Goal: Information Seeking & Learning: Find specific fact

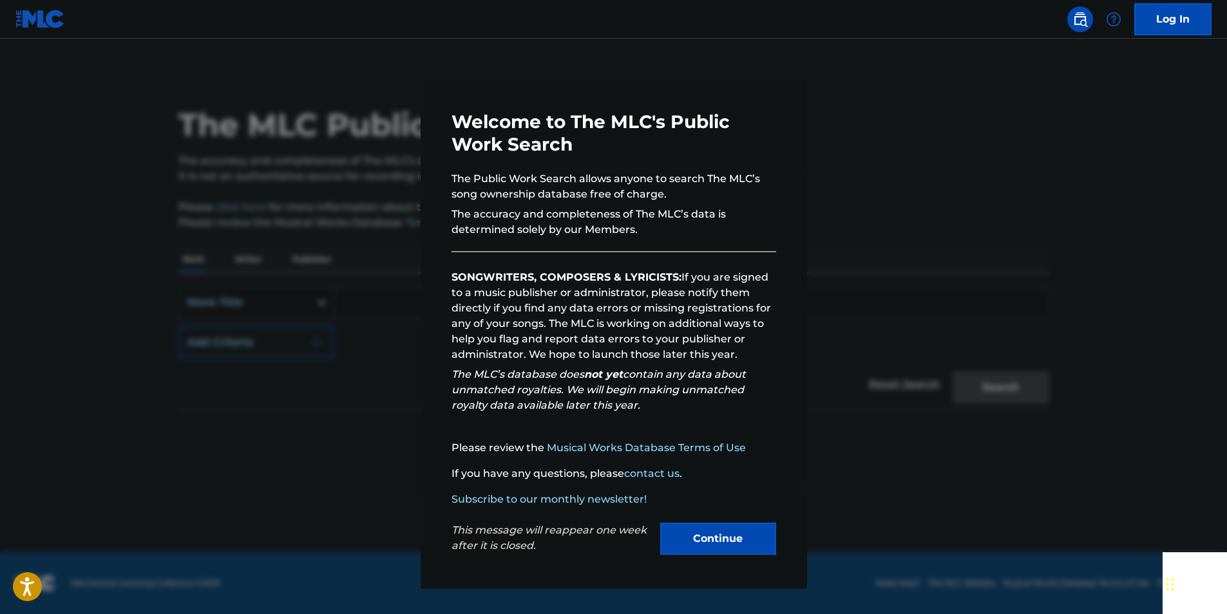
click at [694, 558] on div "Continue" at bounding box center [718, 540] width 116 height 35
click at [694, 548] on button "Continue" at bounding box center [718, 539] width 116 height 32
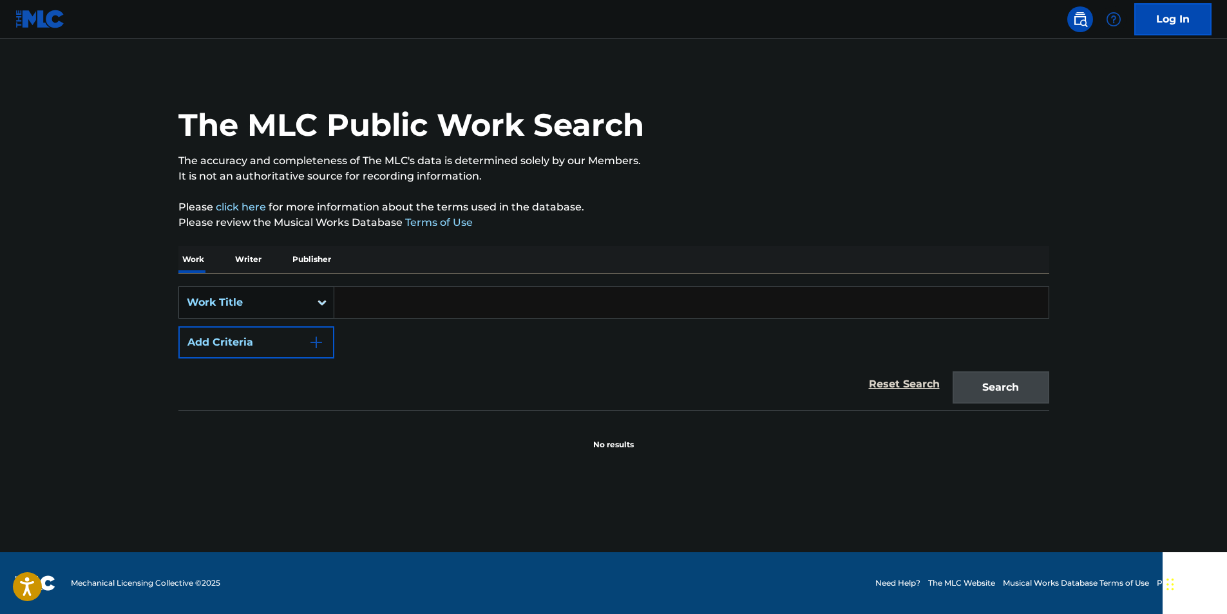
click at [314, 309] on div "Search Form" at bounding box center [321, 302] width 23 height 23
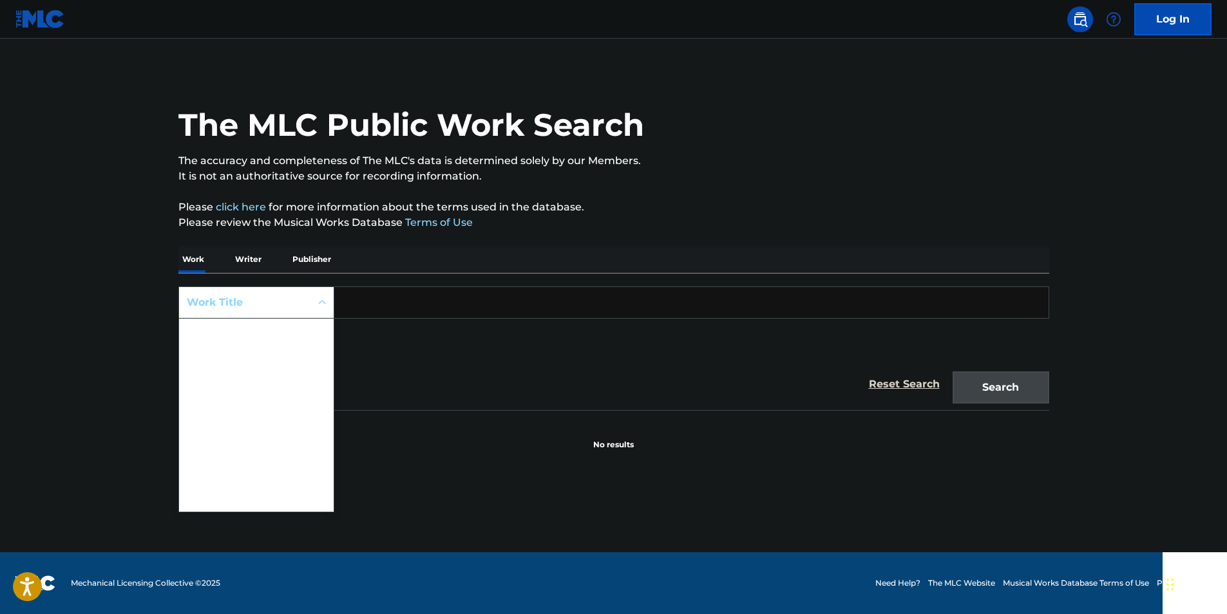
scroll to position [64, 0]
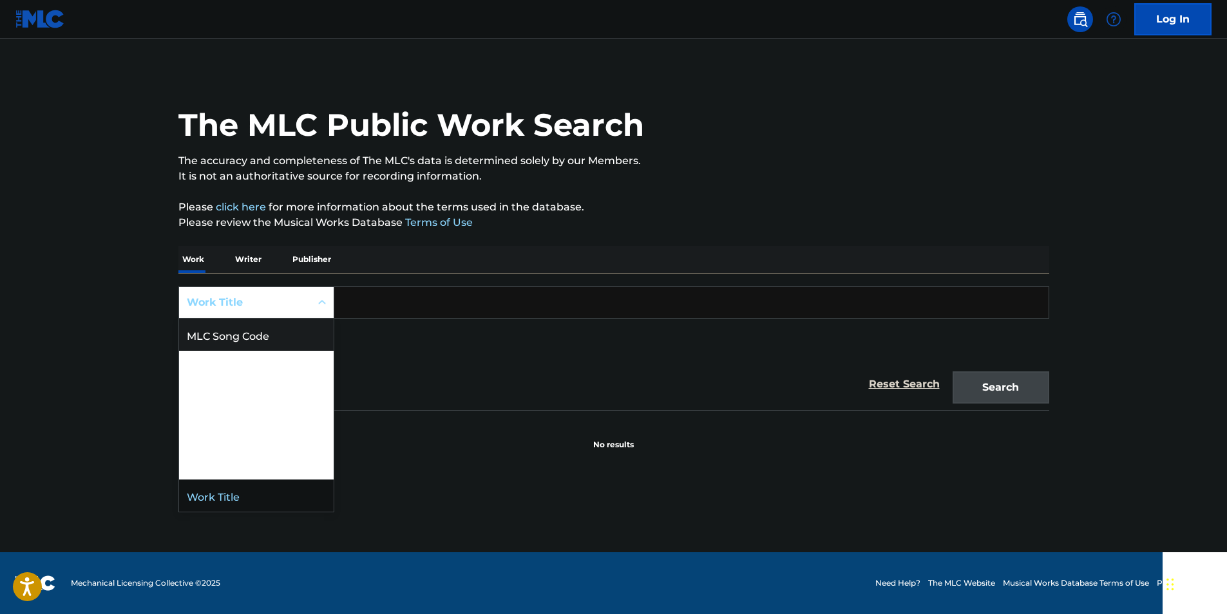
click at [257, 344] on div "MLC Song Code" at bounding box center [256, 335] width 155 height 32
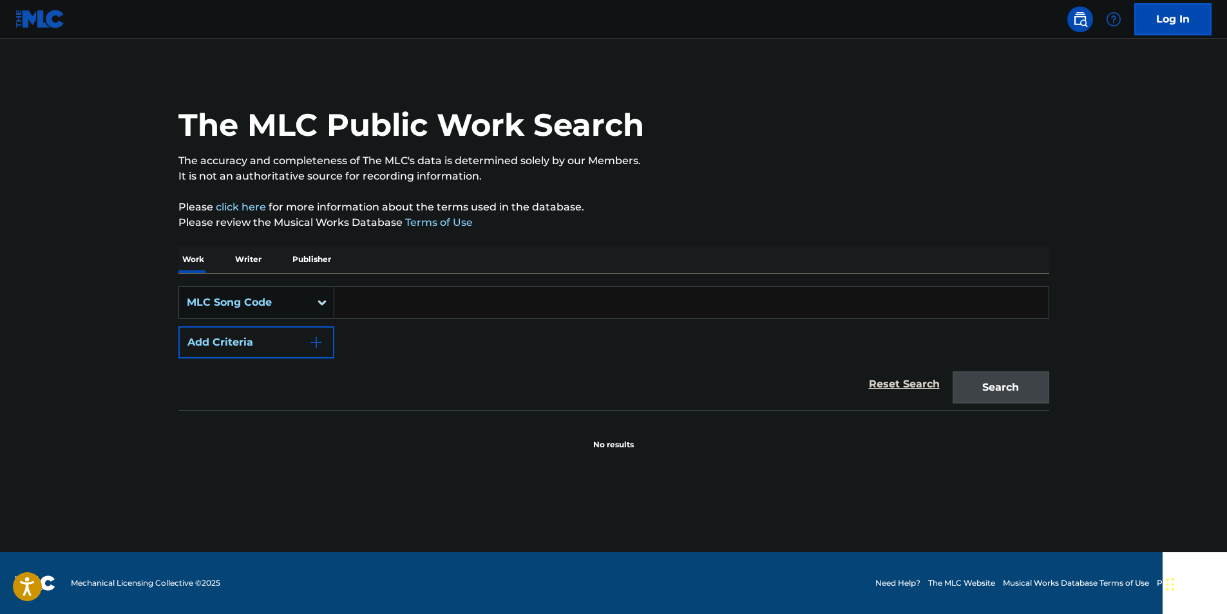
click at [367, 304] on input "Search Form" at bounding box center [691, 302] width 714 height 31
paste input "WC9UGI"
drag, startPoint x: 1034, startPoint y: 381, endPoint x: 837, endPoint y: 287, distance: 217.7
click at [1033, 381] on button "Search" at bounding box center [1000, 388] width 97 height 32
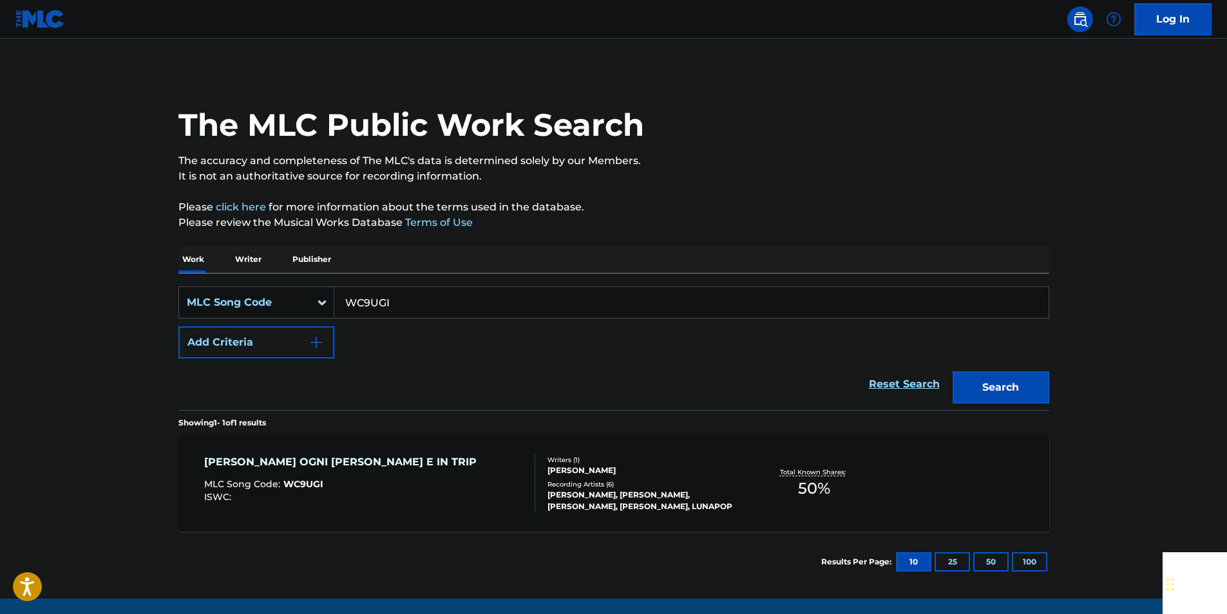
click at [404, 306] on input "WC9UGI" at bounding box center [691, 302] width 714 height 31
paste input "HV91HA"
click at [1025, 386] on button "Search" at bounding box center [1000, 388] width 97 height 32
click at [393, 292] on input "HV91HA" at bounding box center [691, 302] width 714 height 31
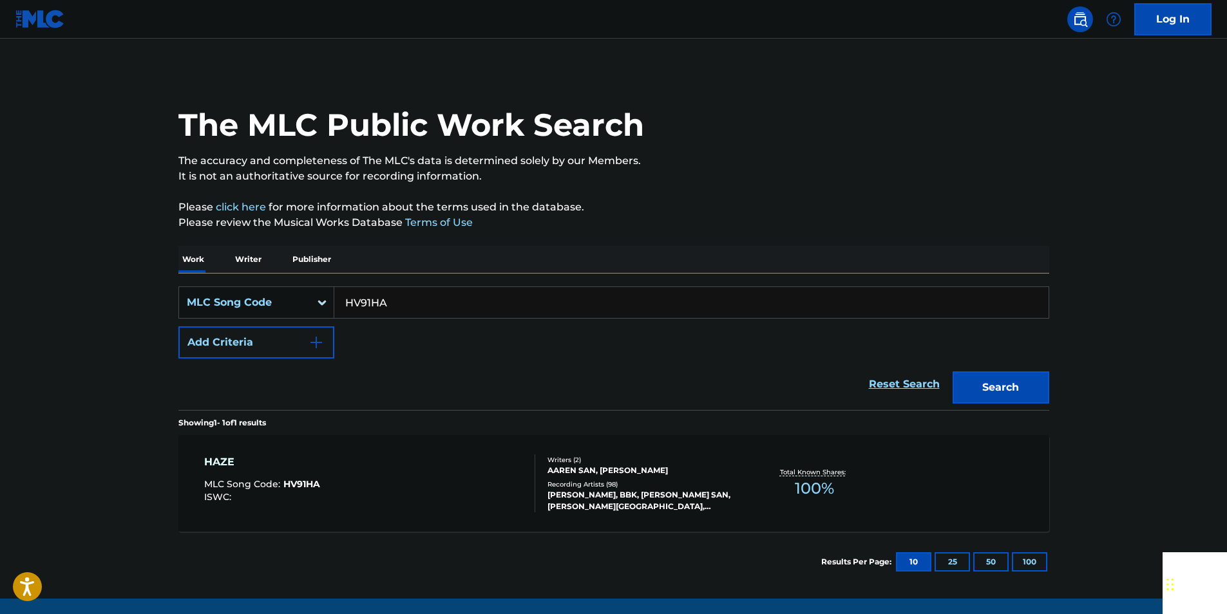
click at [395, 296] on input "HV91HA" at bounding box center [691, 302] width 714 height 31
click at [379, 301] on input "HV91HA" at bounding box center [691, 302] width 714 height 31
paste input "T08365"
click at [1026, 387] on button "Search" at bounding box center [1000, 388] width 97 height 32
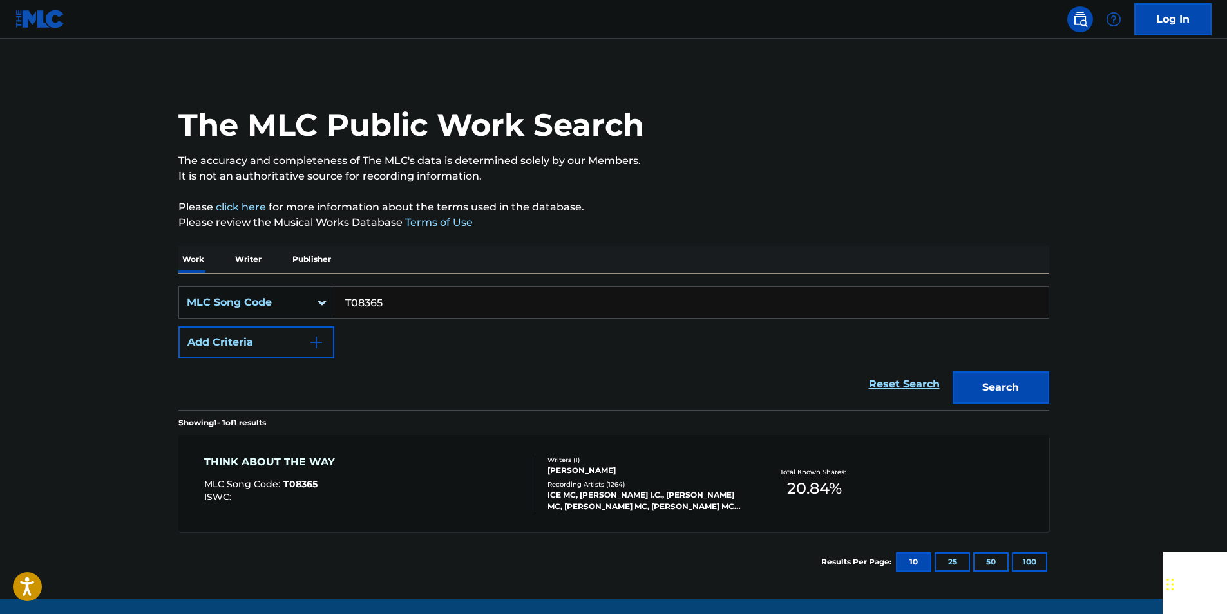
click at [408, 303] on input "T08365" at bounding box center [691, 302] width 714 height 31
paste input "C40198"
click at [1032, 383] on button "Search" at bounding box center [1000, 388] width 97 height 32
click at [402, 315] on input "C40198" at bounding box center [691, 302] width 714 height 31
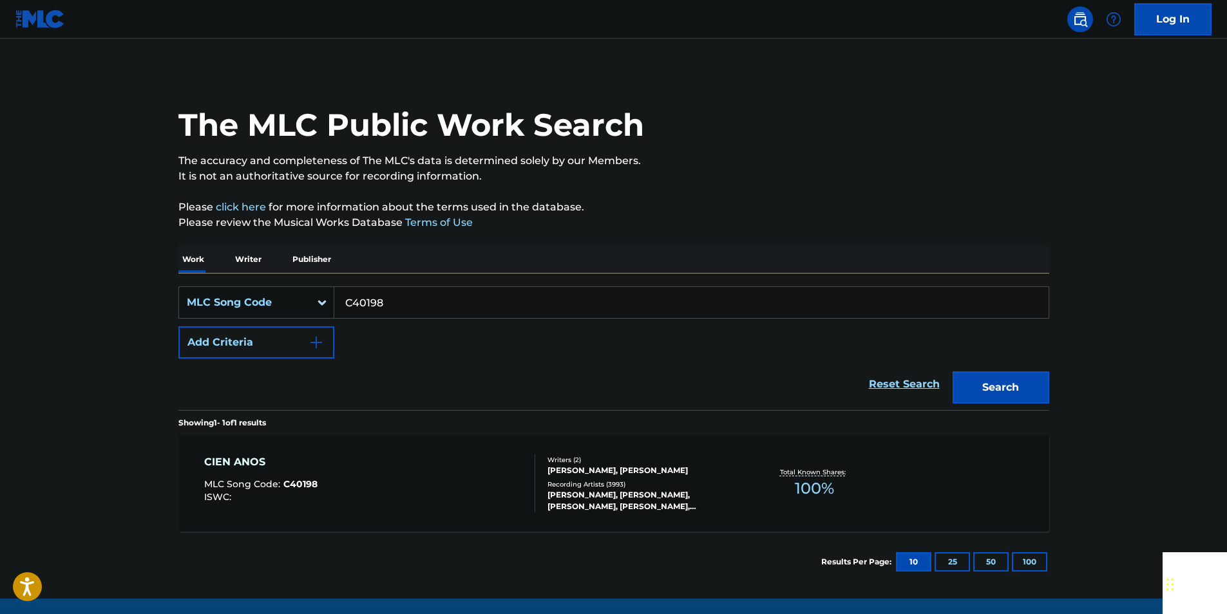
click at [402, 315] on input "C40198" at bounding box center [691, 302] width 714 height 31
paste input "Y0865E"
click at [1025, 380] on button "Search" at bounding box center [1000, 388] width 97 height 32
click at [395, 299] on input "Y0865E" at bounding box center [691, 302] width 714 height 31
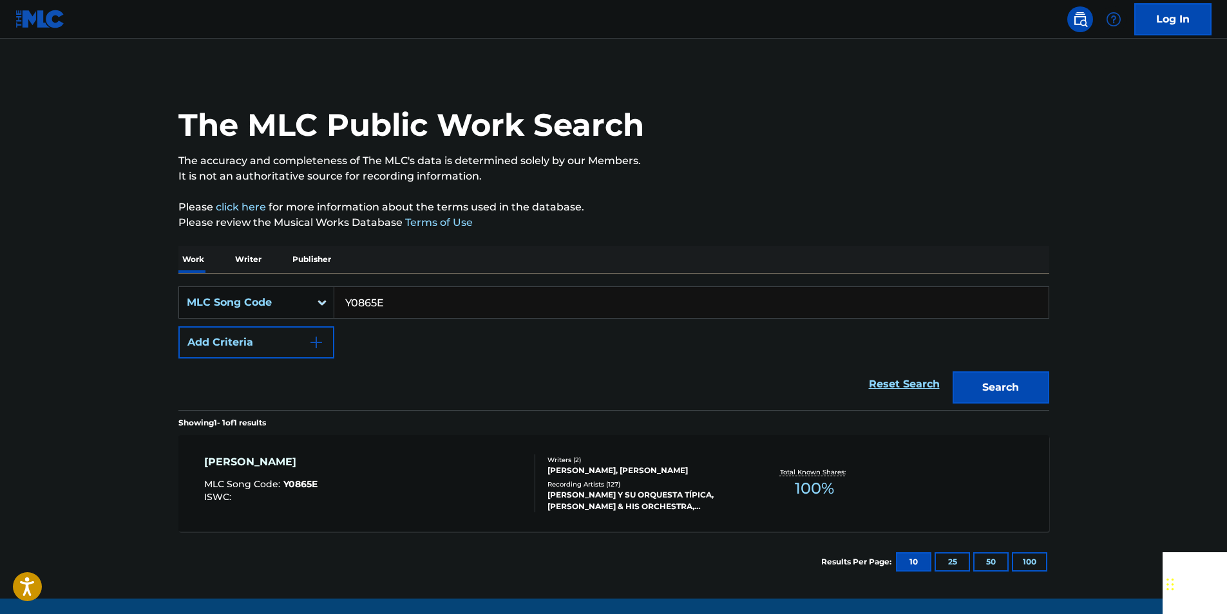
paste input "Q00066"
click at [1026, 379] on button "Search" at bounding box center [1000, 388] width 97 height 32
click at [424, 308] on input "Q00066" at bounding box center [691, 302] width 714 height 31
drag, startPoint x: 424, startPoint y: 308, endPoint x: 374, endPoint y: 306, distance: 49.6
click at [420, 308] on input "Q00066" at bounding box center [691, 302] width 714 height 31
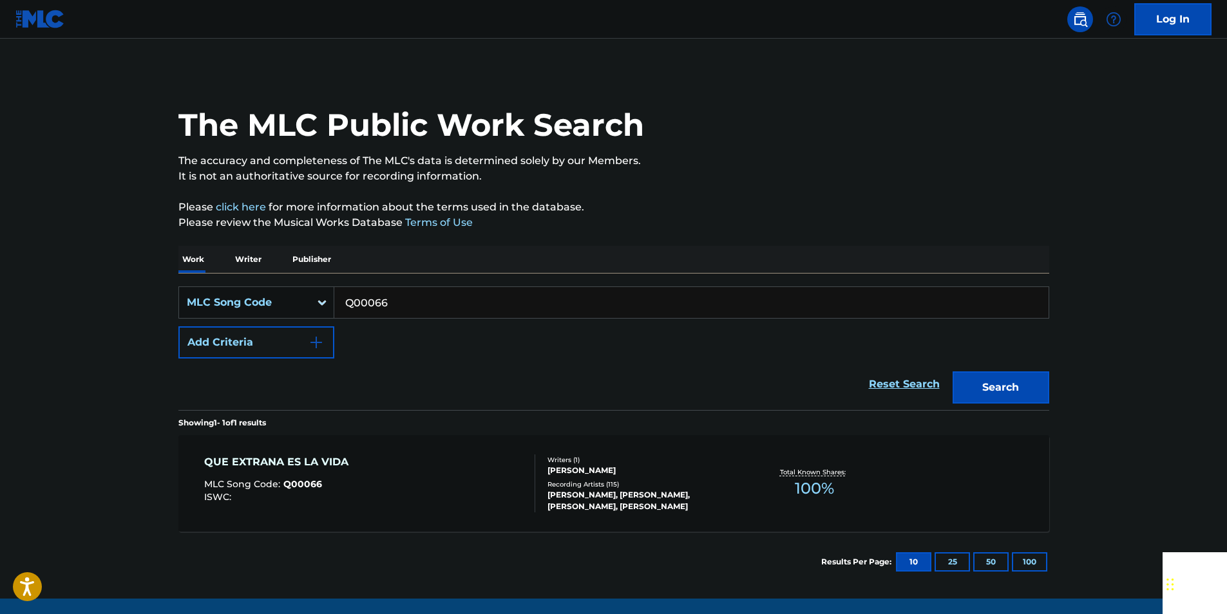
paste input "N696"
click at [991, 386] on button "Search" at bounding box center [1000, 388] width 97 height 32
click at [400, 303] on input "N69666" at bounding box center [691, 302] width 714 height 31
paste input "V03402"
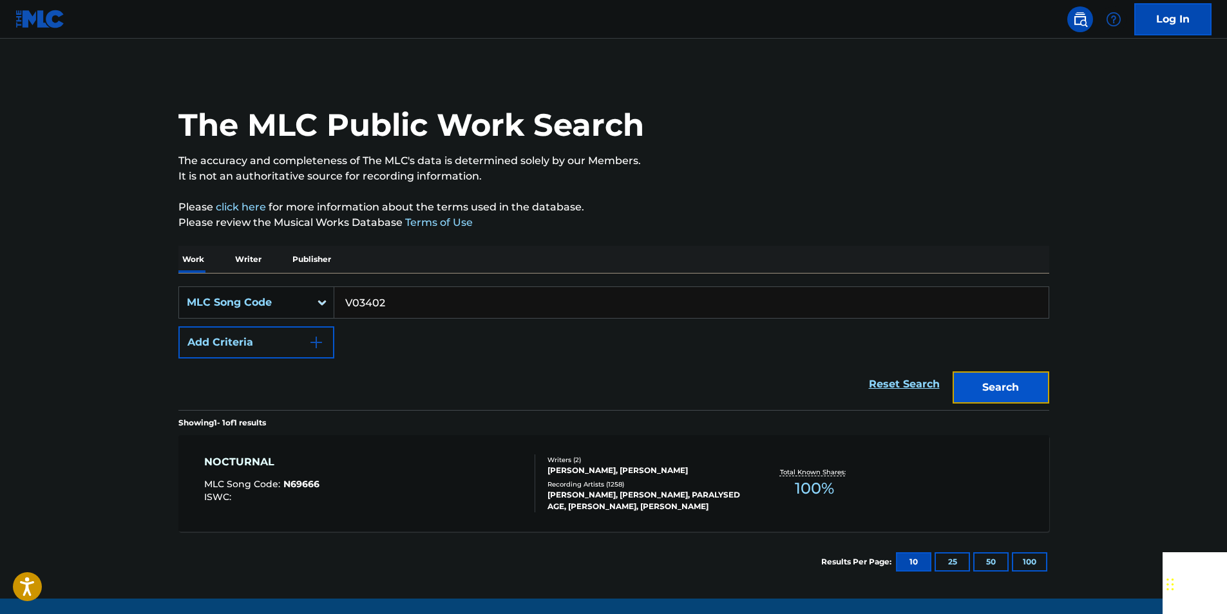
click at [1026, 382] on button "Search" at bounding box center [1000, 388] width 97 height 32
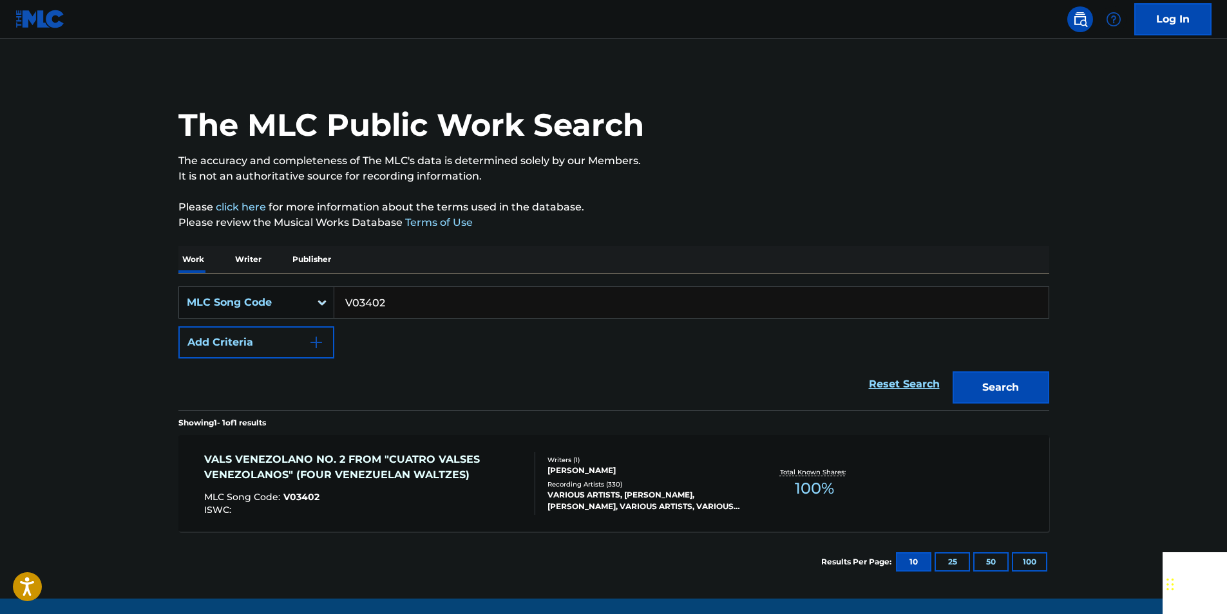
click at [410, 304] on input "V03402" at bounding box center [691, 302] width 714 height 31
paste input "W83100"
click at [985, 375] on button "Search" at bounding box center [1000, 388] width 97 height 32
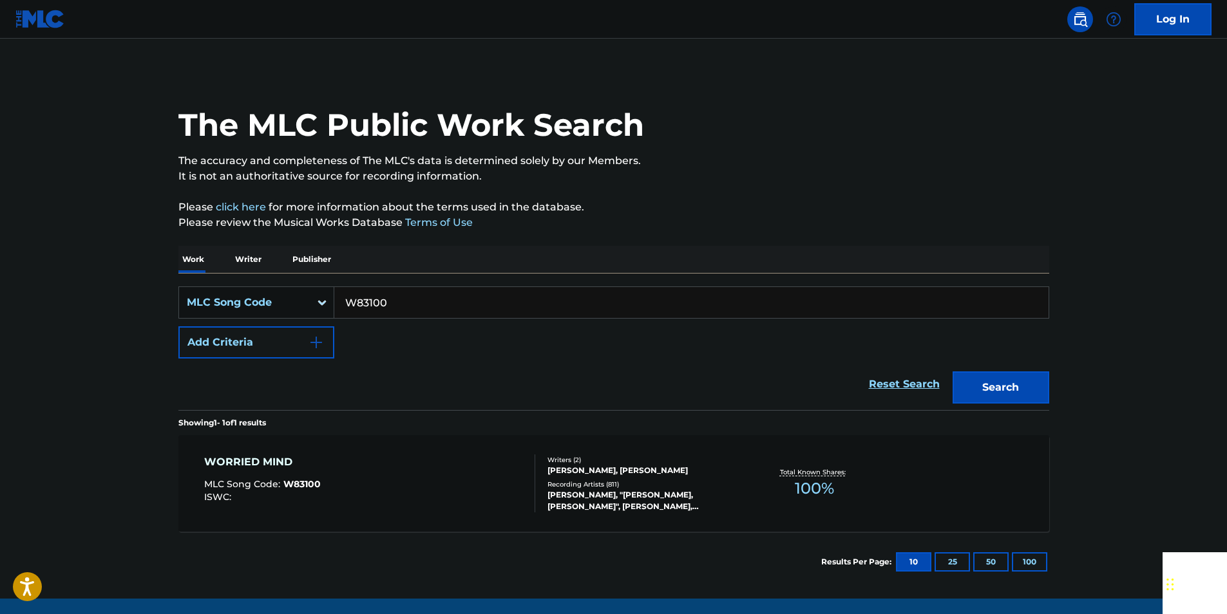
click at [414, 319] on div "SearchWithCriteria6598367a-395f-45f1-b4c4-c5f9c3d9b86d MLC Song Code W83100 Add…" at bounding box center [613, 323] width 871 height 72
click at [410, 319] on div "SearchWithCriteria6598367a-395f-45f1-b4c4-c5f9c3d9b86d MLC Song Code W83100 Add…" at bounding box center [613, 323] width 871 height 72
click at [393, 307] on input "W83100" at bounding box center [691, 302] width 714 height 31
paste input "955765"
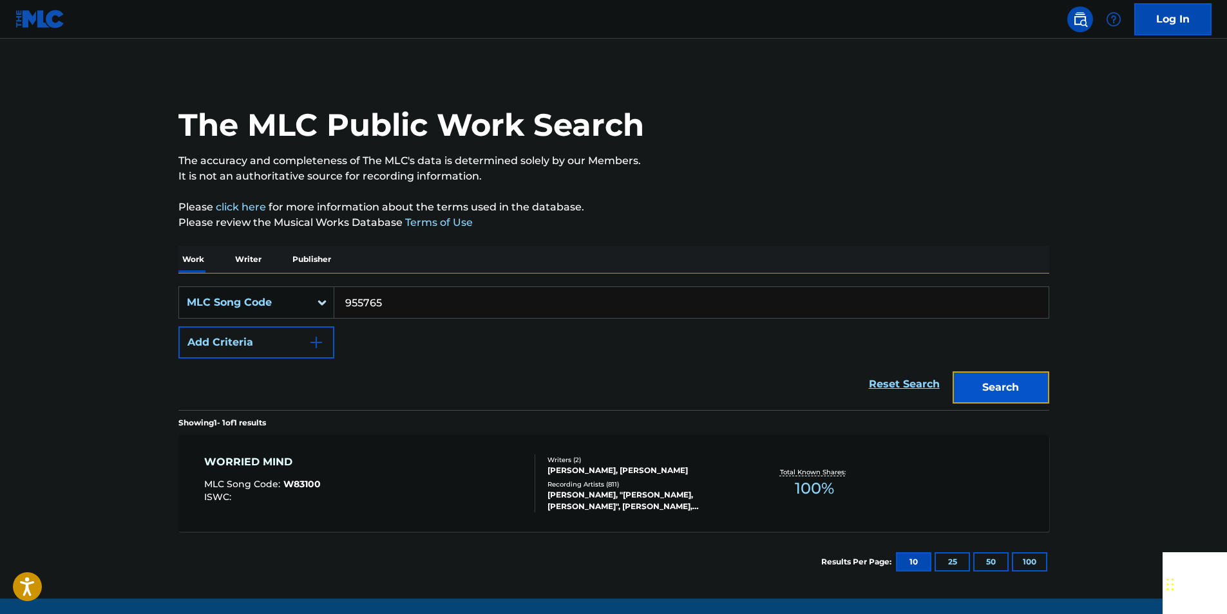
click at [1040, 392] on button "Search" at bounding box center [1000, 388] width 97 height 32
click at [399, 301] on input "955765" at bounding box center [691, 302] width 714 height 31
paste input "O20509"
click at [990, 383] on button "Search" at bounding box center [1000, 388] width 97 height 32
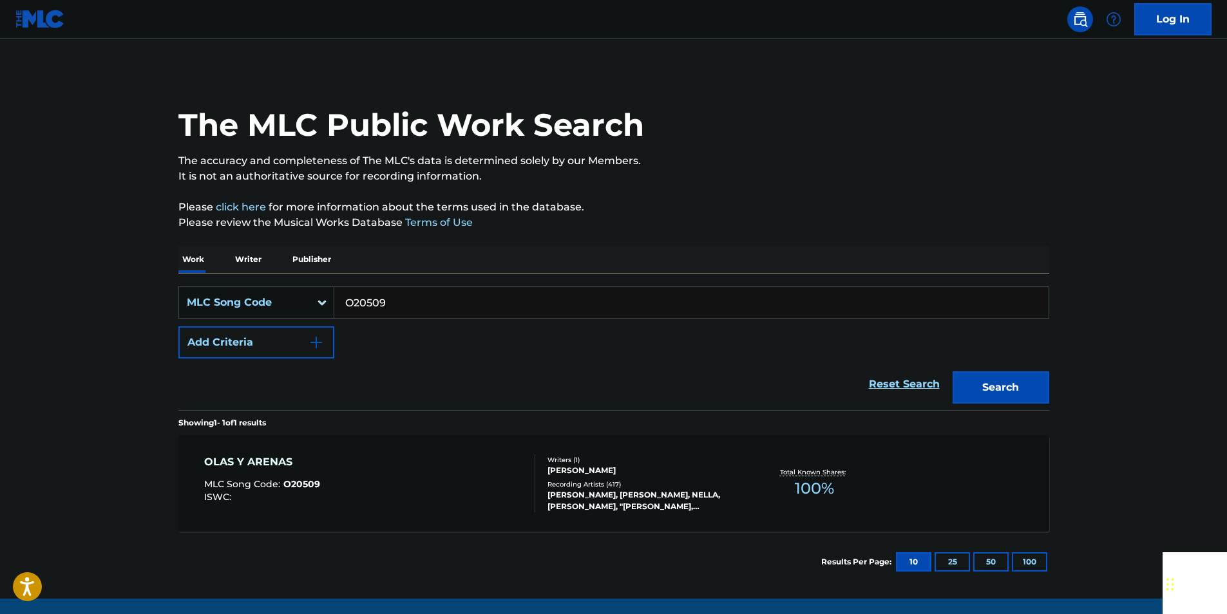
click at [398, 303] on input "O20509" at bounding box center [691, 302] width 714 height 31
drag, startPoint x: 398, startPoint y: 303, endPoint x: 367, endPoint y: 301, distance: 31.0
click at [398, 303] on input "O20509" at bounding box center [691, 302] width 714 height 31
paste input "M3975M"
click at [1003, 380] on button "Search" at bounding box center [1000, 388] width 97 height 32
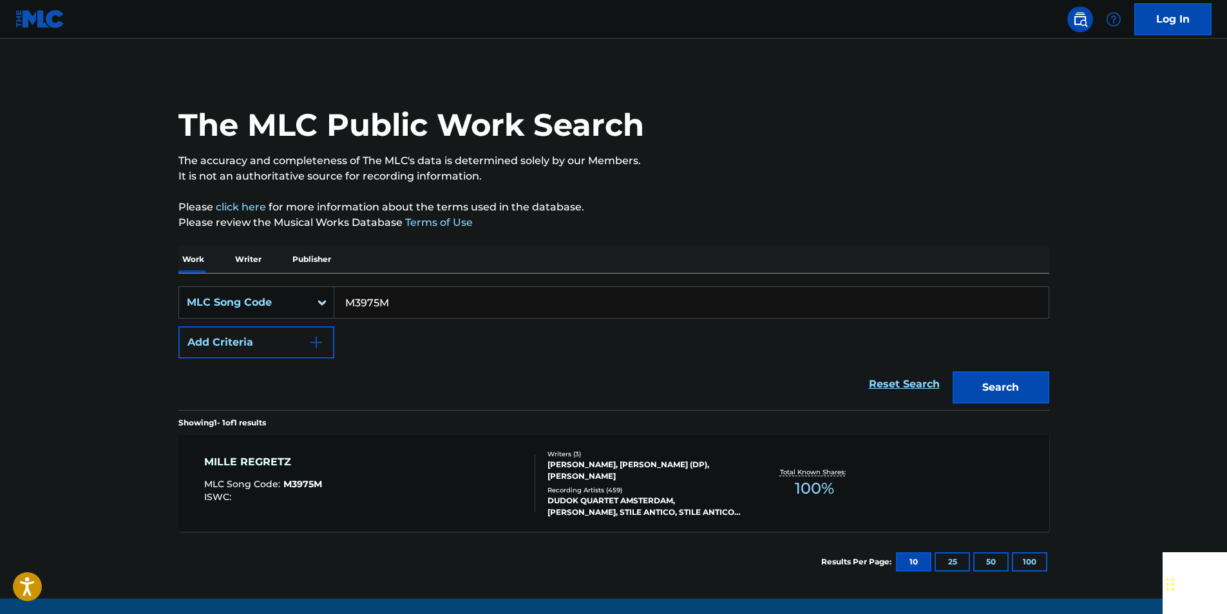
click at [392, 301] on input "M3975M" at bounding box center [691, 302] width 714 height 31
paste input "Q0588V"
click at [1024, 393] on button "Search" at bounding box center [1000, 388] width 97 height 32
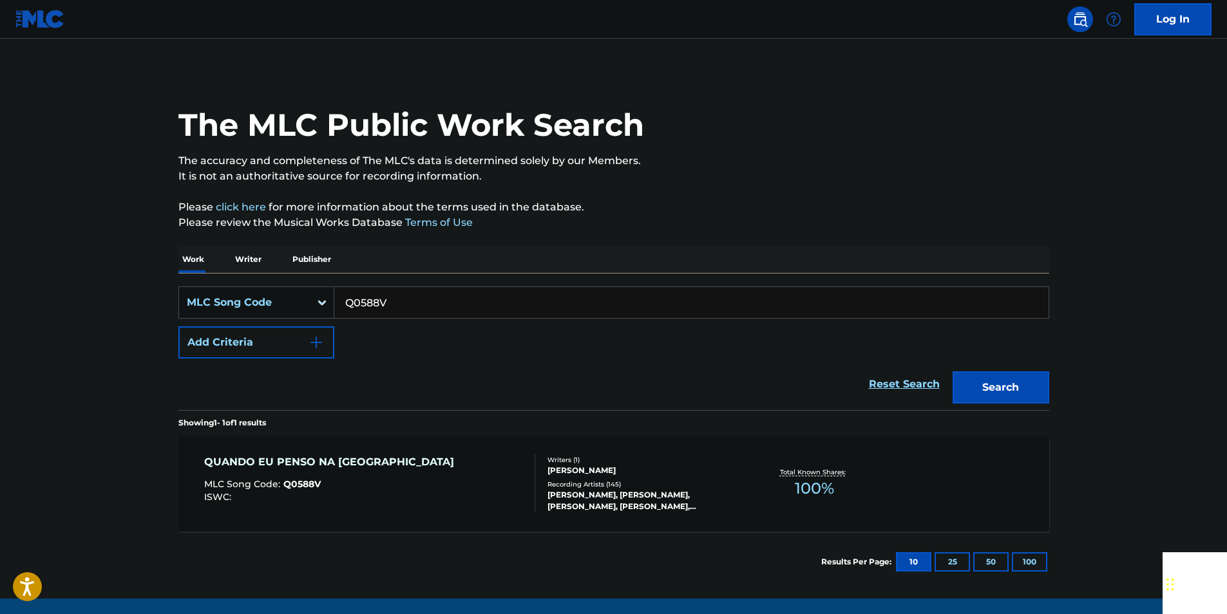
click at [410, 301] on input "Q0588V" at bounding box center [691, 302] width 714 height 31
paste input "E56343"
click at [974, 387] on button "Search" at bounding box center [1000, 388] width 97 height 32
click at [391, 309] on input "E56343" at bounding box center [691, 302] width 714 height 31
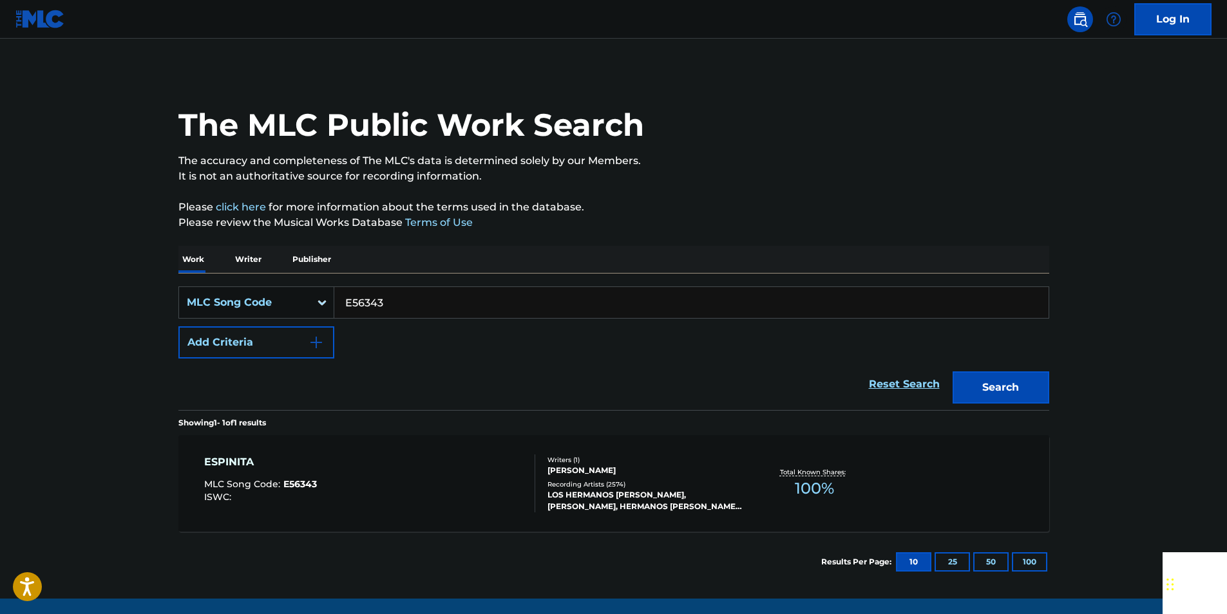
click at [391, 309] on input "E56343" at bounding box center [691, 302] width 714 height 31
paste input "M60508"
click at [991, 388] on button "Search" at bounding box center [1000, 388] width 97 height 32
click at [388, 301] on input "M60508" at bounding box center [691, 302] width 714 height 31
drag, startPoint x: 388, startPoint y: 301, endPoint x: 373, endPoint y: 306, distance: 14.9
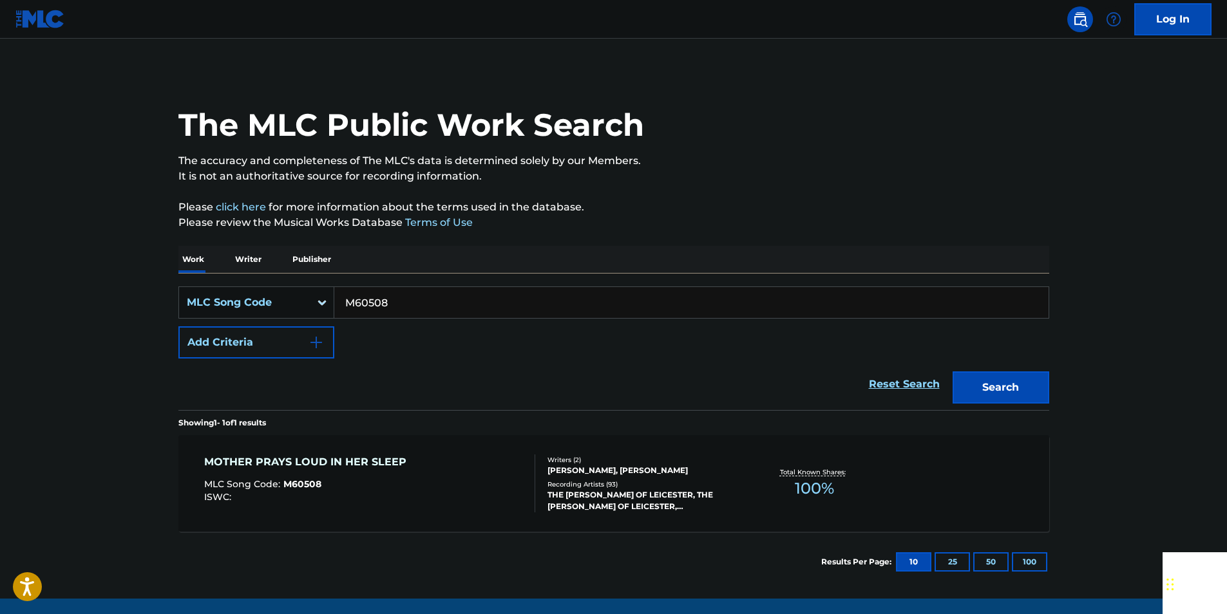
click at [388, 302] on input "M60508" at bounding box center [691, 302] width 714 height 31
paste input "S07824"
click at [983, 380] on button "Search" at bounding box center [1000, 388] width 97 height 32
click at [401, 298] on input "S07824" at bounding box center [691, 302] width 714 height 31
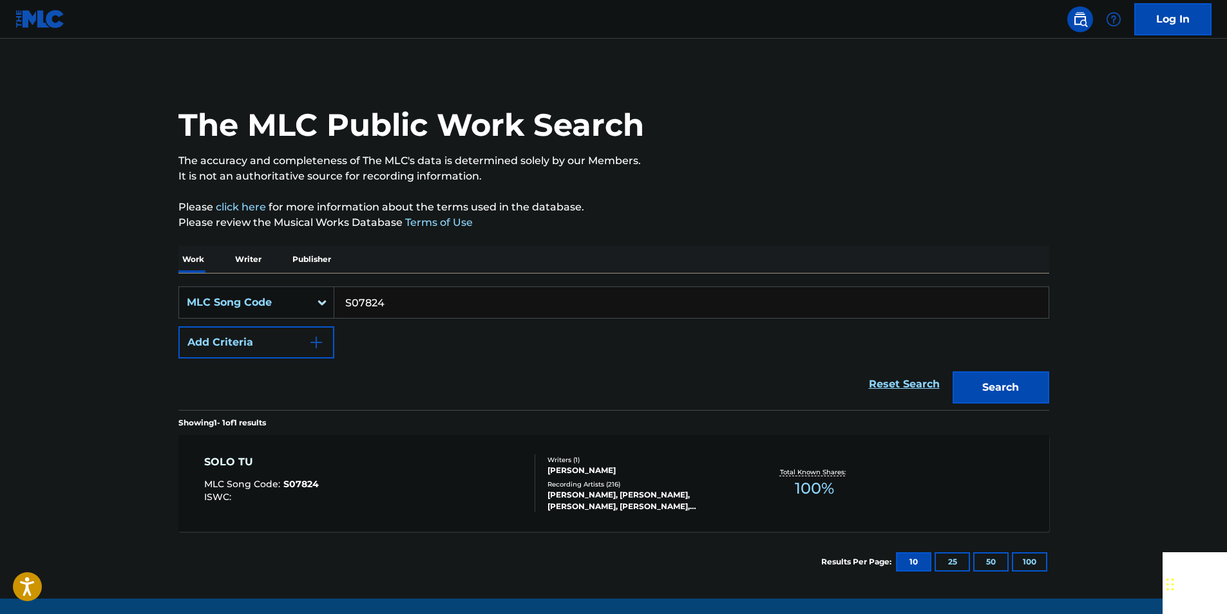
paste input "A51316"
click at [996, 386] on button "Search" at bounding box center [1000, 388] width 97 height 32
click at [402, 306] on input "A51316" at bounding box center [691, 302] width 714 height 31
paste input "Y16252"
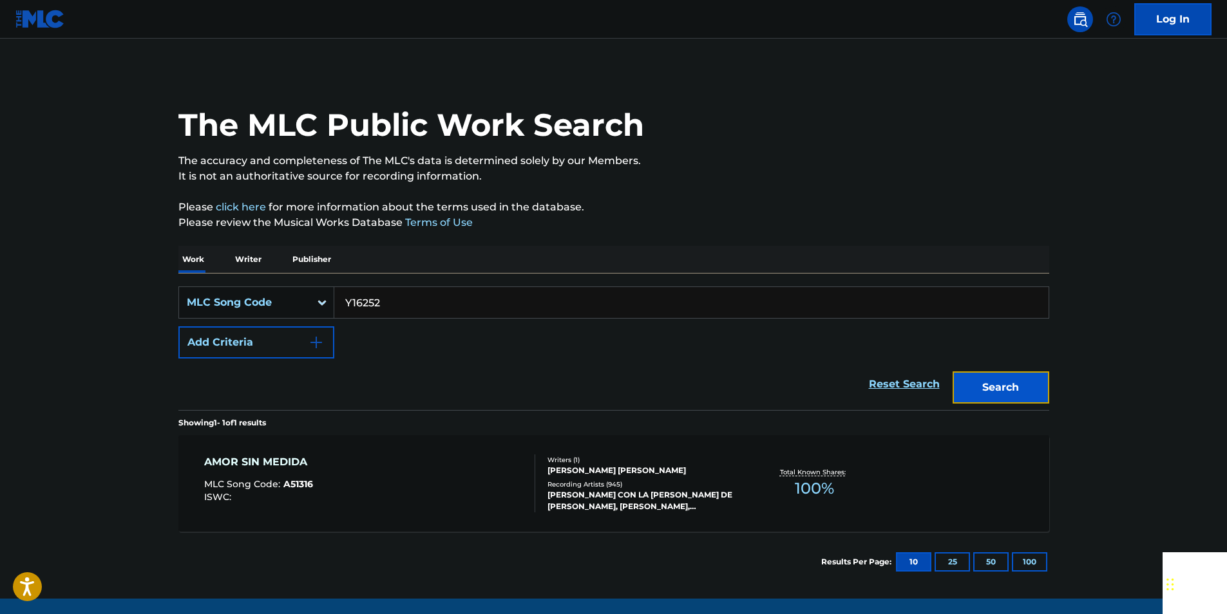
click at [1016, 394] on button "Search" at bounding box center [1000, 388] width 97 height 32
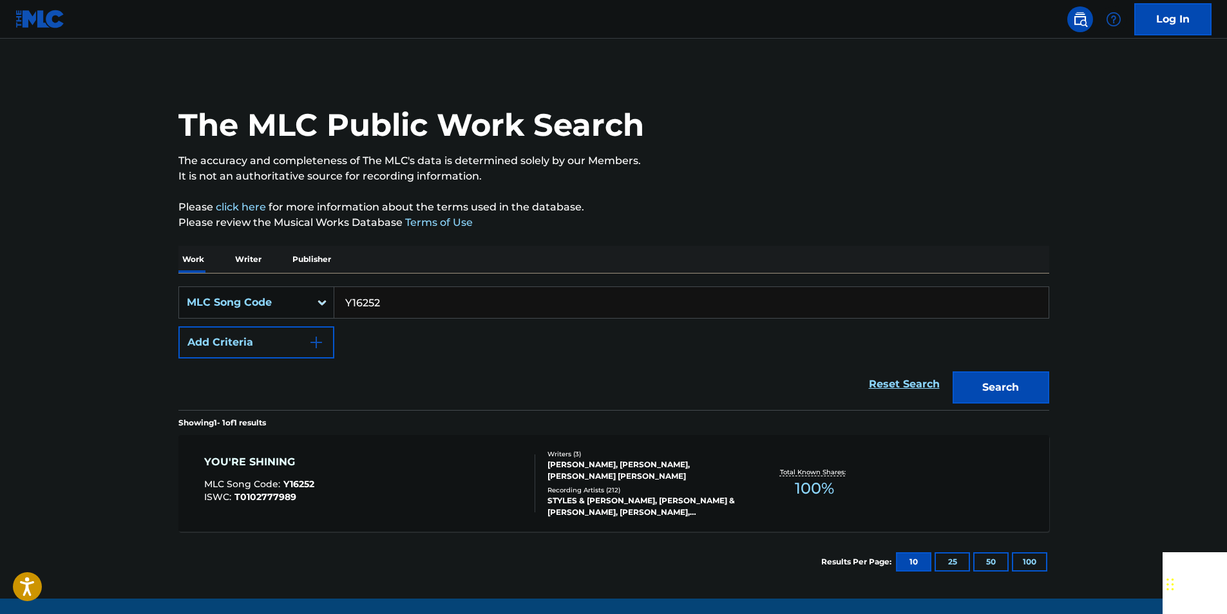
click at [393, 295] on input "Y16252" at bounding box center [691, 302] width 714 height 31
paste input "T5702G"
click at [947, 377] on div "Search" at bounding box center [997, 385] width 103 height 52
click at [965, 382] on button "Search" at bounding box center [1000, 388] width 97 height 32
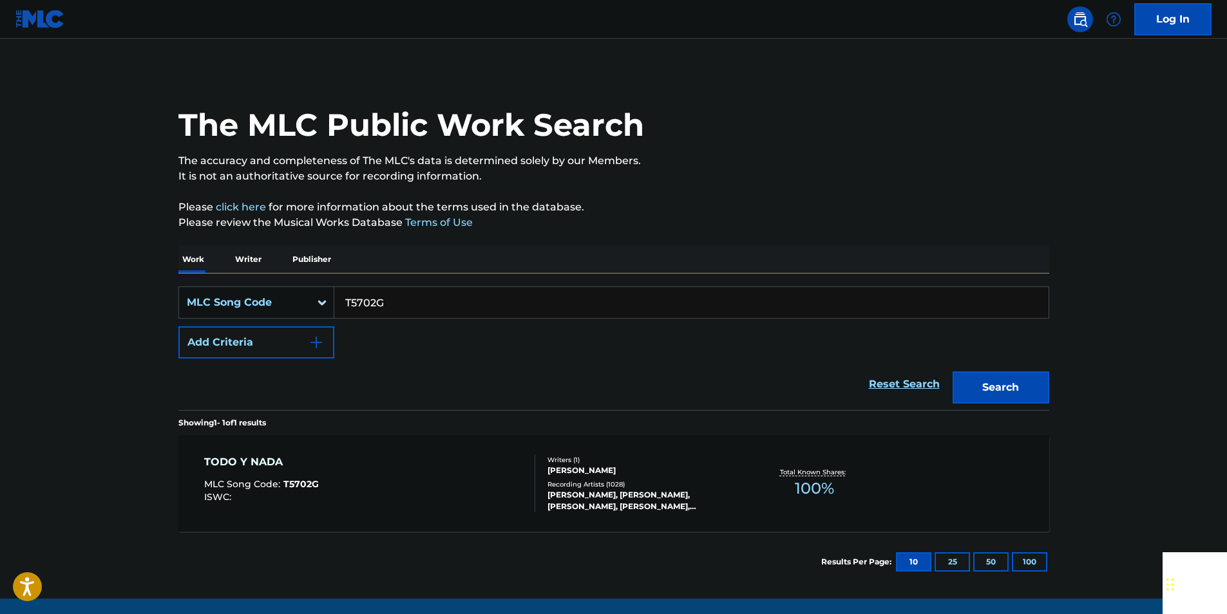
click at [394, 309] on input "T5702G" at bounding box center [691, 302] width 714 height 31
paste input "20265"
click at [1008, 375] on button "Search" at bounding box center [1000, 388] width 97 height 32
click at [401, 291] on input "T20265" at bounding box center [691, 302] width 714 height 31
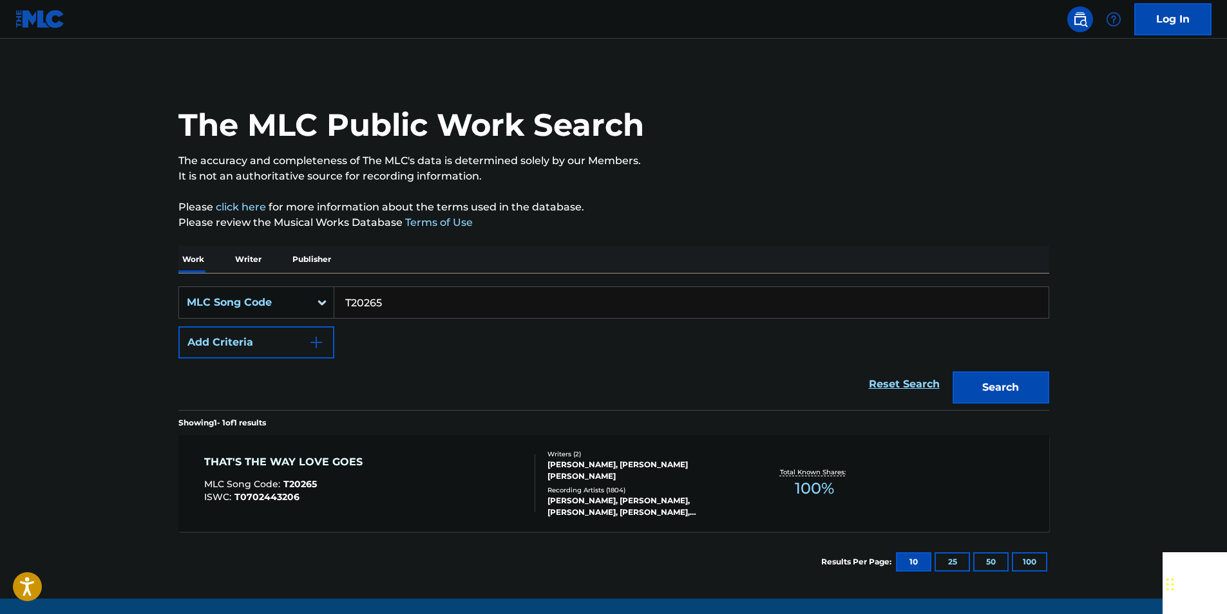
click at [401, 291] on input "T20265" at bounding box center [691, 302] width 714 height 31
paste input "C05289"
click at [1001, 379] on button "Search" at bounding box center [1000, 388] width 97 height 32
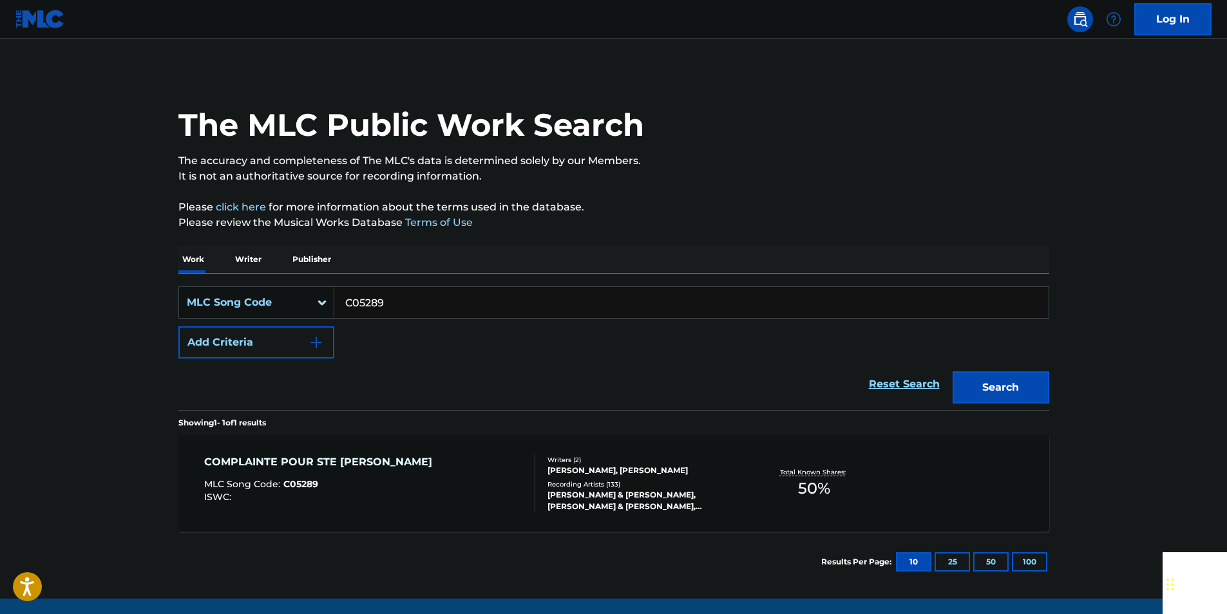
click at [400, 299] on input "C05289" at bounding box center [691, 302] width 714 height 31
paste input "A114"
click at [1037, 388] on button "Search" at bounding box center [1000, 388] width 97 height 32
click at [411, 307] on input "A11489" at bounding box center [691, 302] width 714 height 31
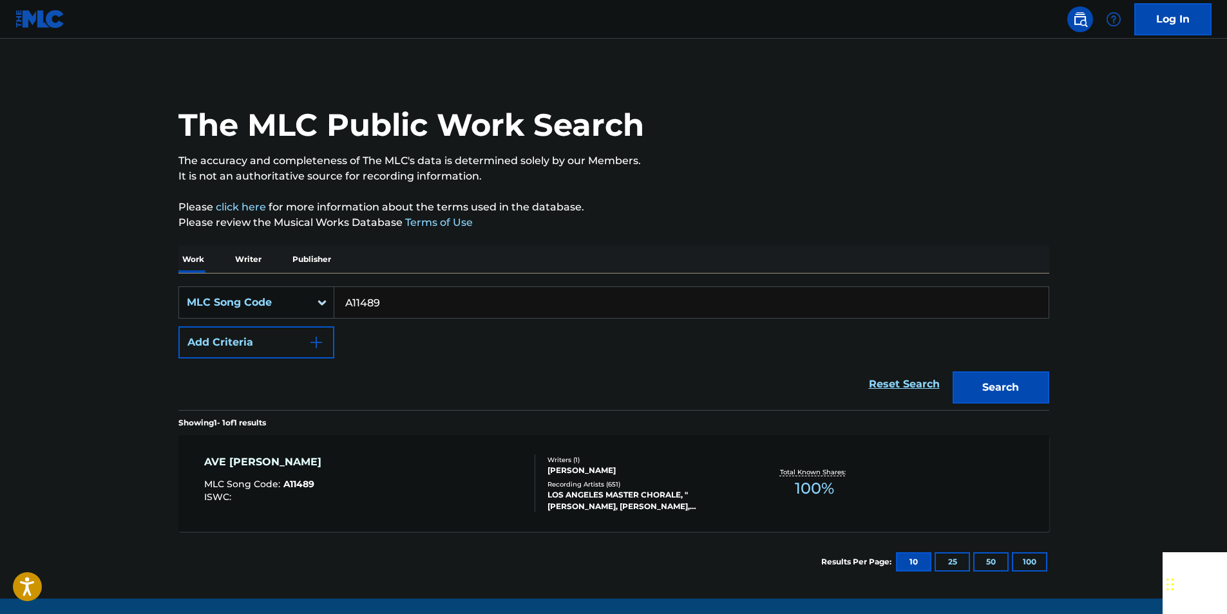
click at [408, 305] on input "A11489" at bounding box center [691, 302] width 714 height 31
paste input "M3791B"
drag, startPoint x: 426, startPoint y: 309, endPoint x: 306, endPoint y: 302, distance: 120.0
click at [303, 310] on div "SearchWithCriteria6598367a-395f-45f1-b4c4-c5f9c3d9b86d MLC Song Code A11489M379…" at bounding box center [613, 303] width 871 height 32
paste input "Search Form"
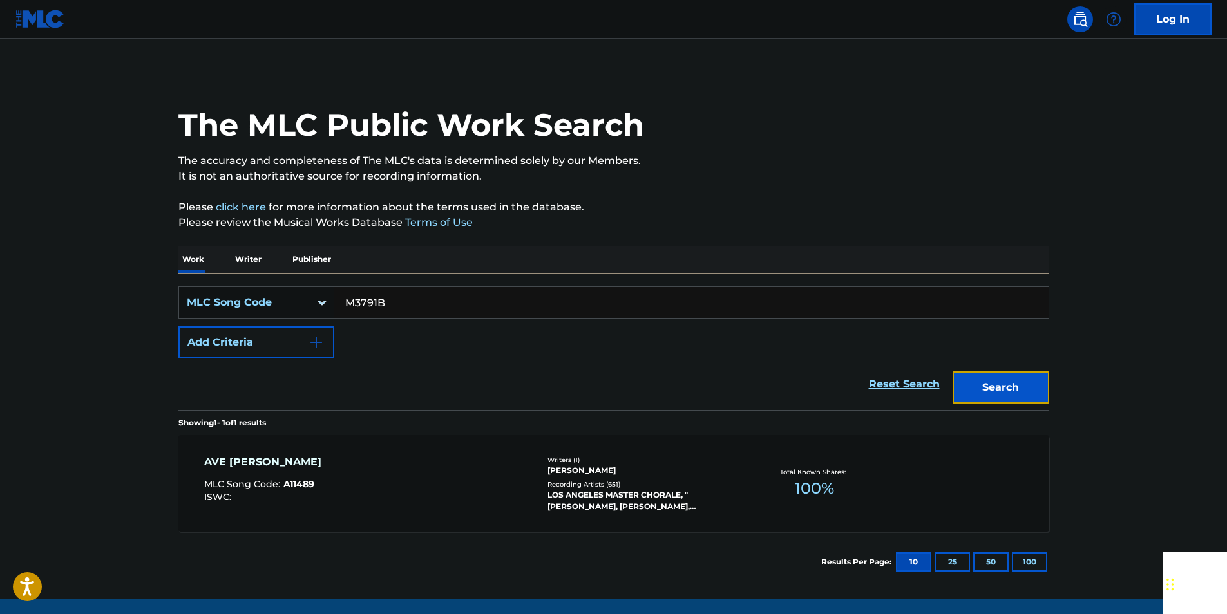
click at [985, 395] on button "Search" at bounding box center [1000, 388] width 97 height 32
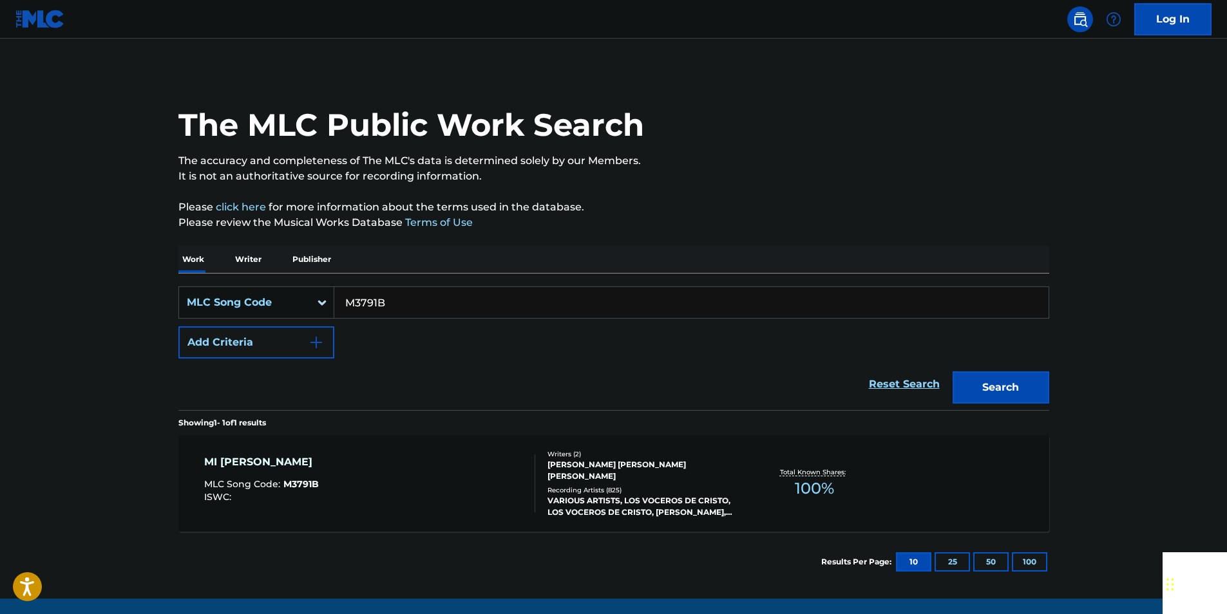
click at [411, 301] on input "M3791B" at bounding box center [691, 302] width 714 height 31
paste input "J17541"
click at [1025, 390] on button "Search" at bounding box center [1000, 388] width 97 height 32
click at [405, 298] on input "J17541" at bounding box center [691, 302] width 714 height 31
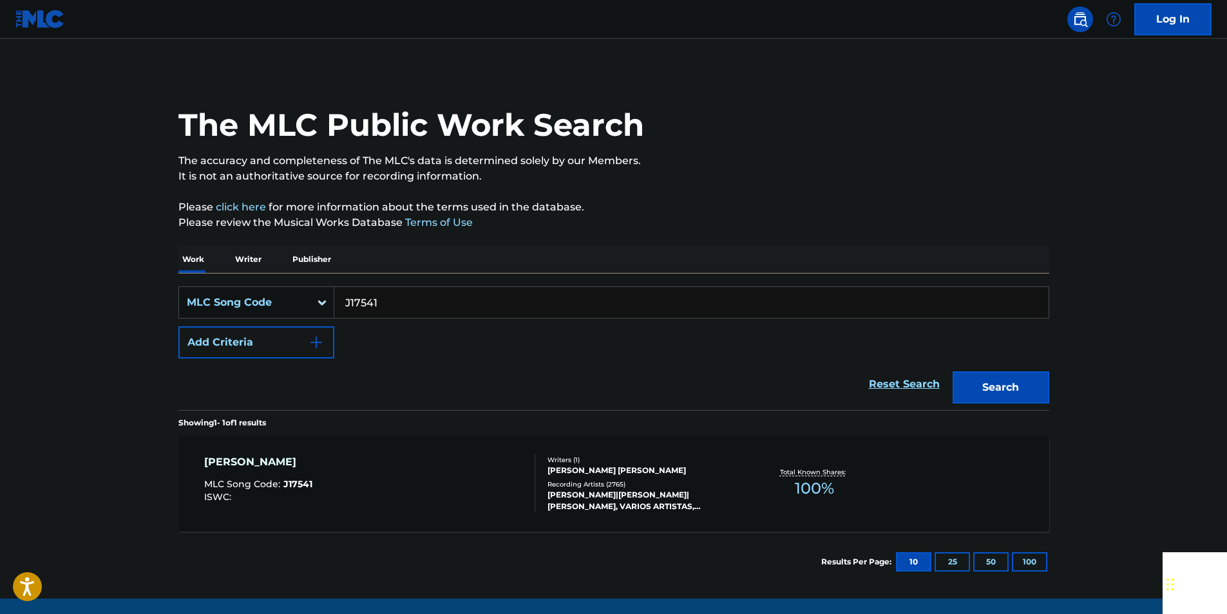
click at [405, 298] on input "J17541" at bounding box center [691, 302] width 714 height 31
paste input "L01966"
click at [992, 382] on button "Search" at bounding box center [1000, 388] width 97 height 32
click at [394, 299] on input "L01966" at bounding box center [691, 302] width 714 height 31
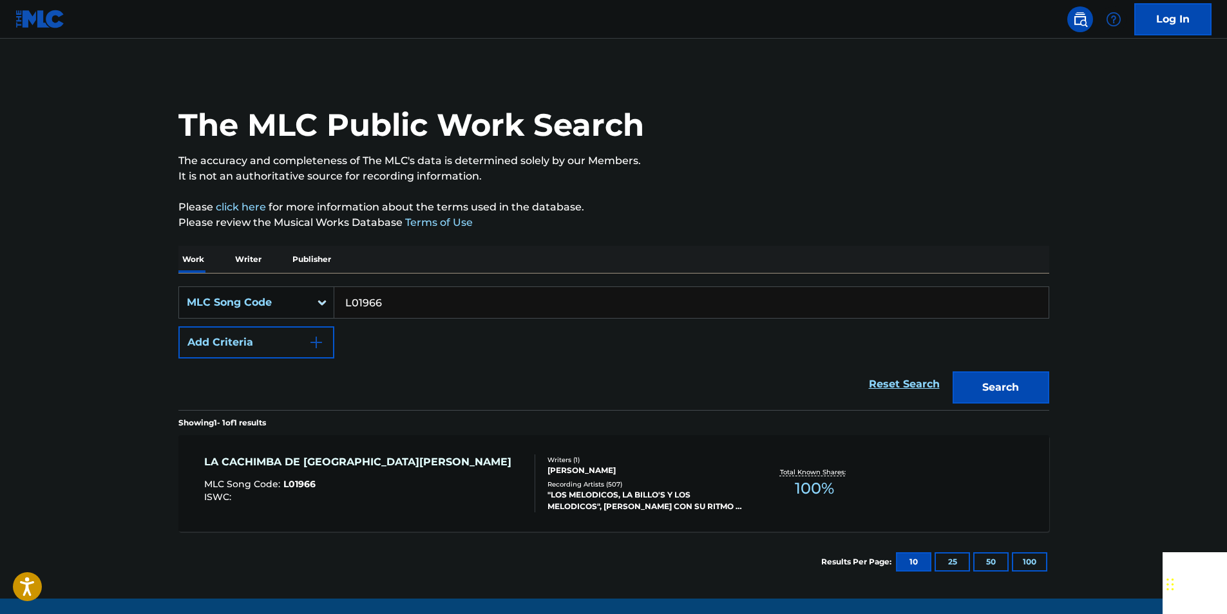
paste input "R64199"
click at [1005, 392] on button "Search" at bounding box center [1000, 388] width 97 height 32
click at [399, 303] on input "R64199" at bounding box center [691, 302] width 714 height 31
click at [399, 304] on input "R64199" at bounding box center [691, 302] width 714 height 31
paste input "S37"
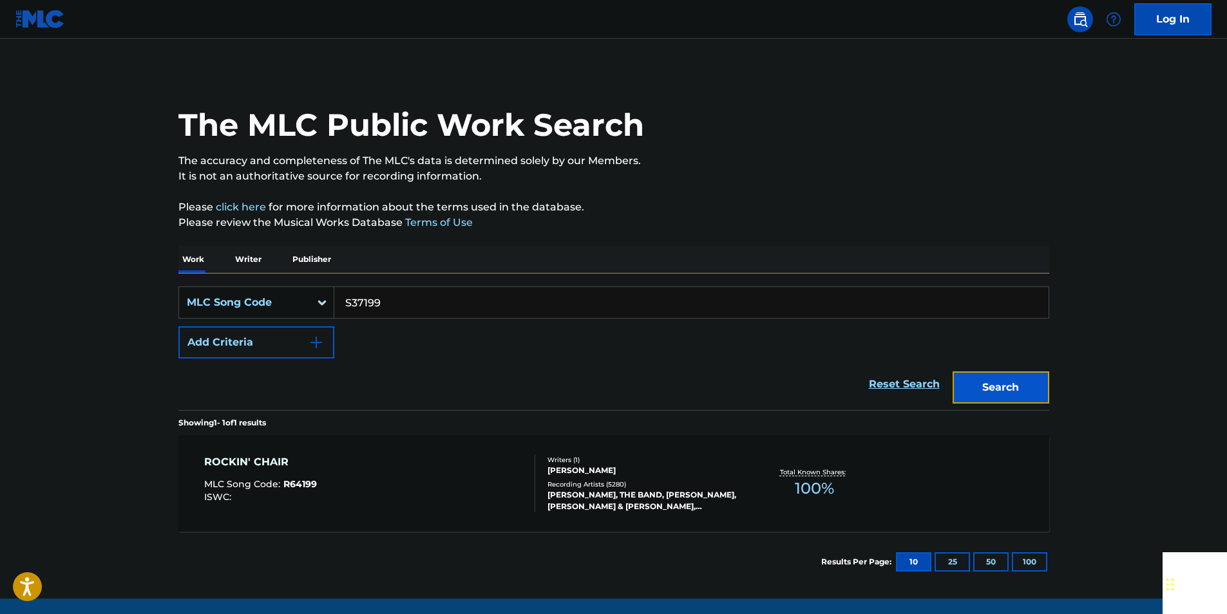
click at [986, 390] on button "Search" at bounding box center [1000, 388] width 97 height 32
click at [392, 302] on input "S37199" at bounding box center [691, 302] width 714 height 31
paste input "O24500"
type input "O24500"
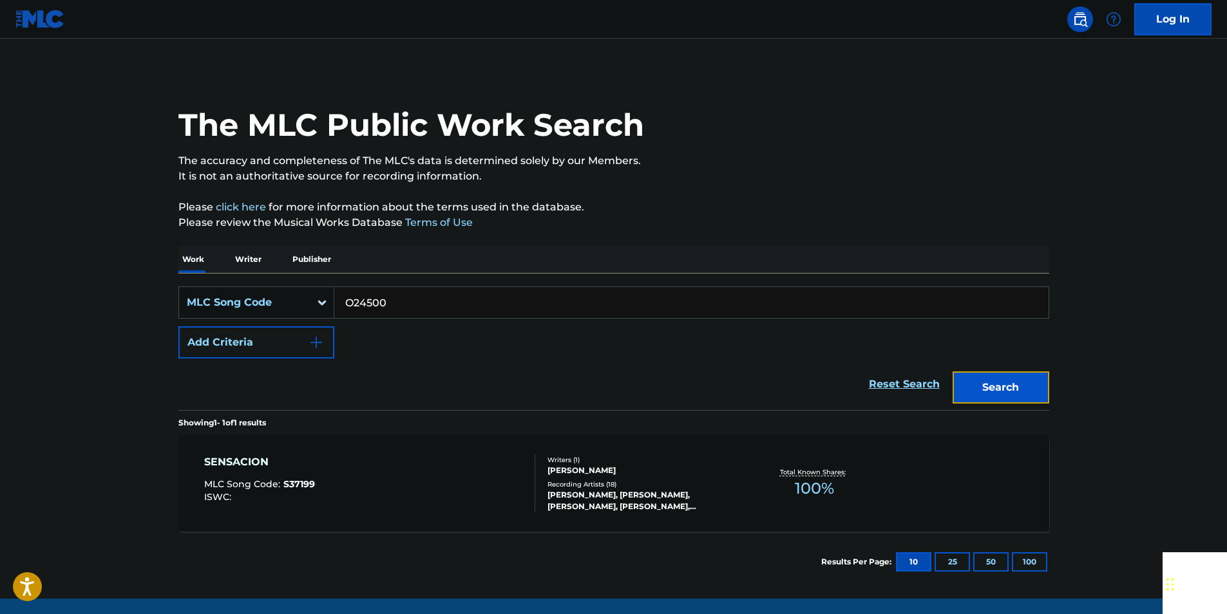
click at [959, 384] on button "Search" at bounding box center [1000, 388] width 97 height 32
